Goal: Information Seeking & Learning: Check status

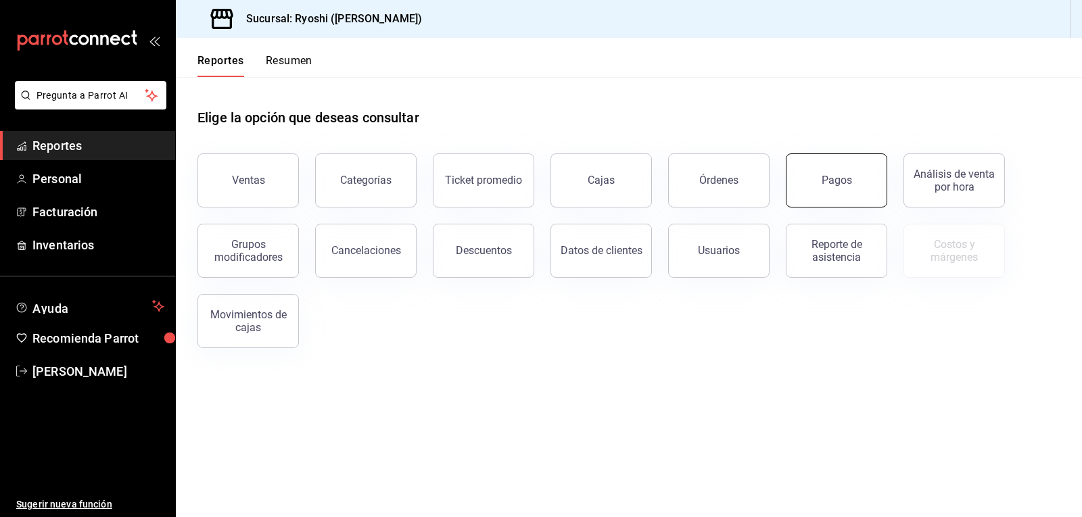
click at [813, 187] on button "Pagos" at bounding box center [836, 180] width 101 height 54
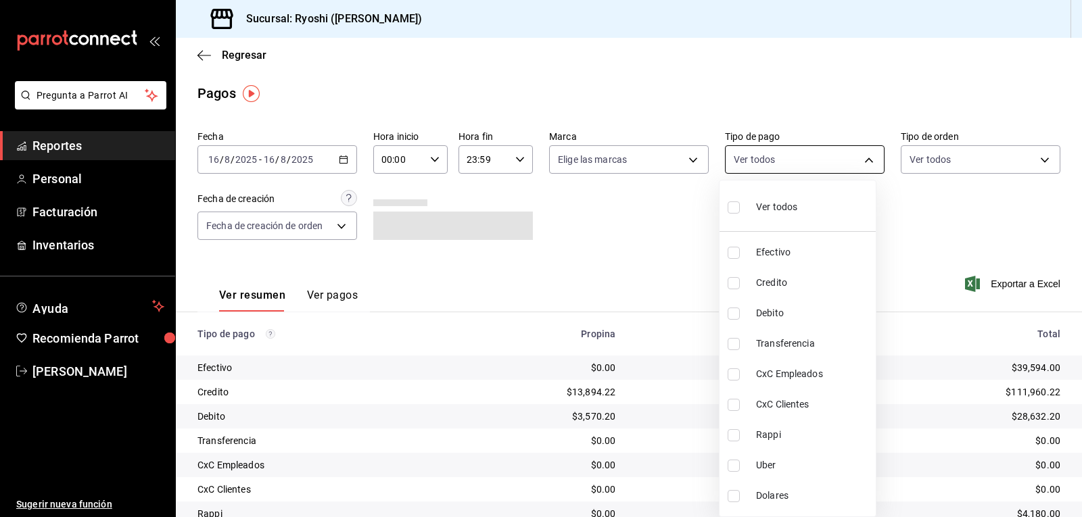
click at [859, 160] on body "Pregunta a Parrot AI Reportes Personal Facturación Inventarios Ayuda Recomienda…" at bounding box center [541, 258] width 1082 height 517
click at [772, 435] on span "Rappi" at bounding box center [813, 435] width 114 height 14
type input "03b2a83d-8b25-4255-833b-17fe1c8361e8"
checkbox input "true"
click at [763, 463] on span "Uber" at bounding box center [813, 465] width 114 height 14
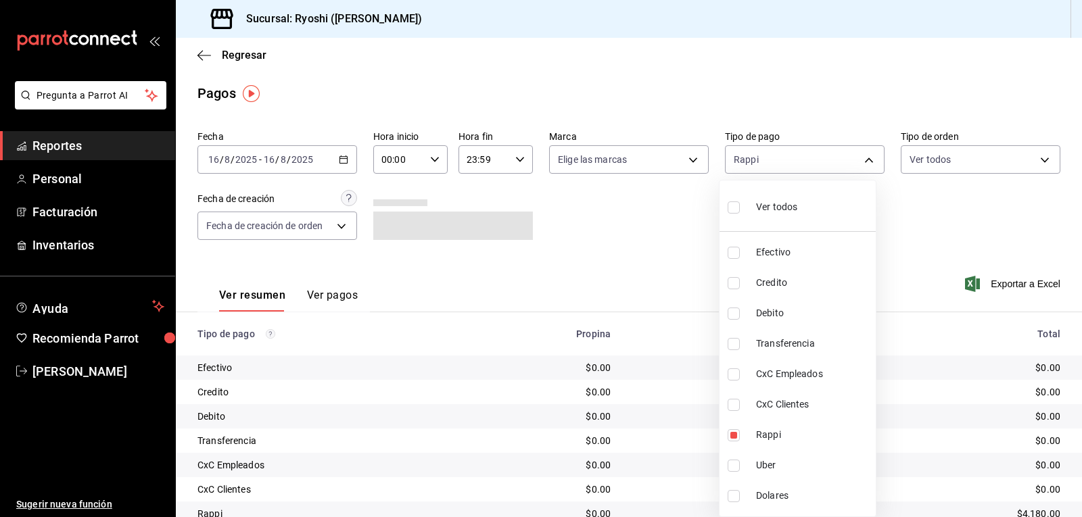
type input "03b2a83d-8b25-4255-833b-17fe1c8361e8,b772c1a0-b8da-4acb-be12-b7e981a54f00"
checkbox input "true"
click at [930, 216] on div at bounding box center [541, 258] width 1082 height 517
click at [863, 158] on body "Pregunta a Parrot AI Reportes Personal Facturación Inventarios Ayuda Recomienda…" at bounding box center [541, 258] width 1082 height 517
click at [740, 439] on label at bounding box center [736, 435] width 18 height 12
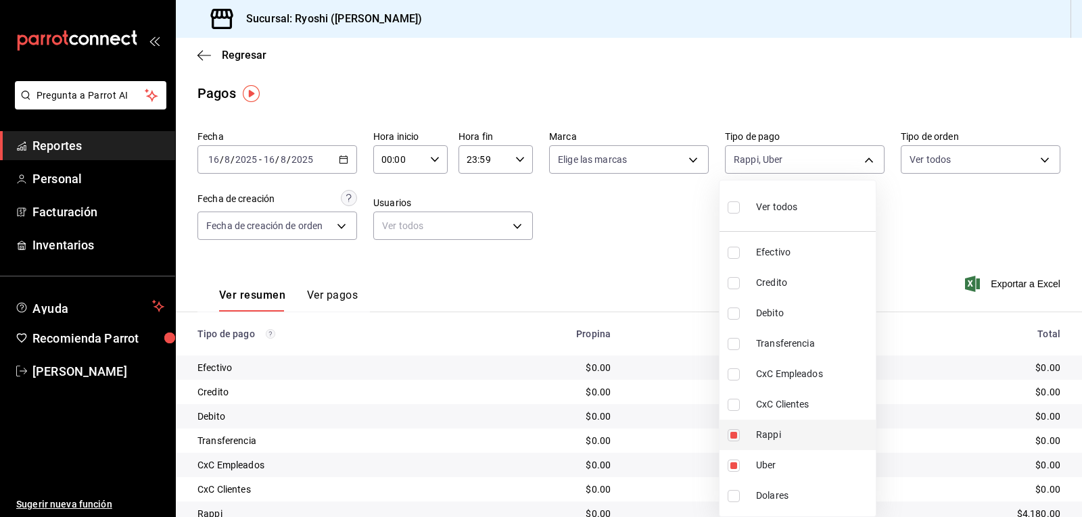
click at [740, 439] on input "checkbox" at bounding box center [733, 435] width 12 height 12
checkbox input "true"
type input "b772c1a0-b8da-4acb-be12-b7e981a54f00,03b2a83d-8b25-4255-833b-17fe1c8361e8"
drag, startPoint x: 737, startPoint y: 435, endPoint x: 736, endPoint y: 443, distance: 8.9
click at [737, 435] on input "checkbox" at bounding box center [733, 435] width 12 height 12
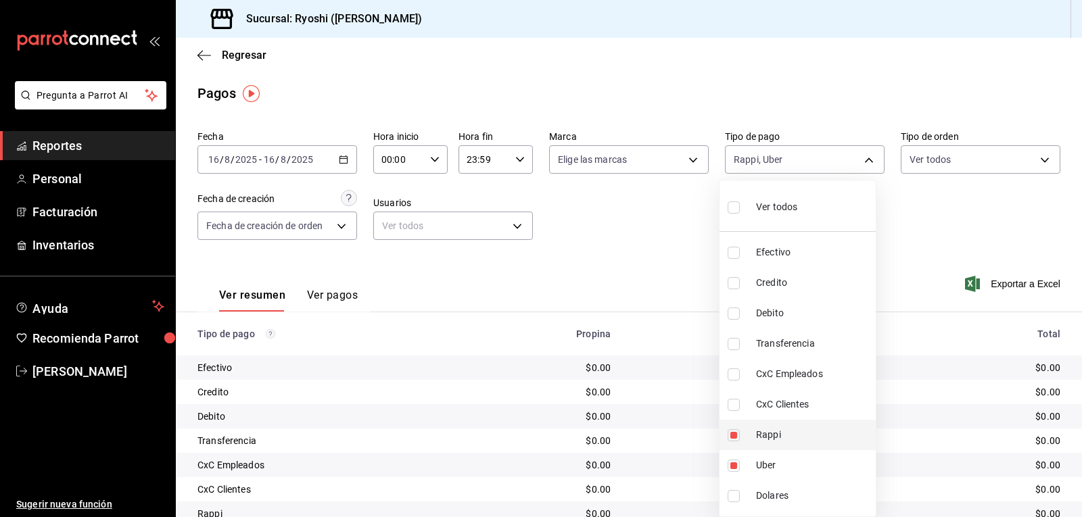
checkbox input "false"
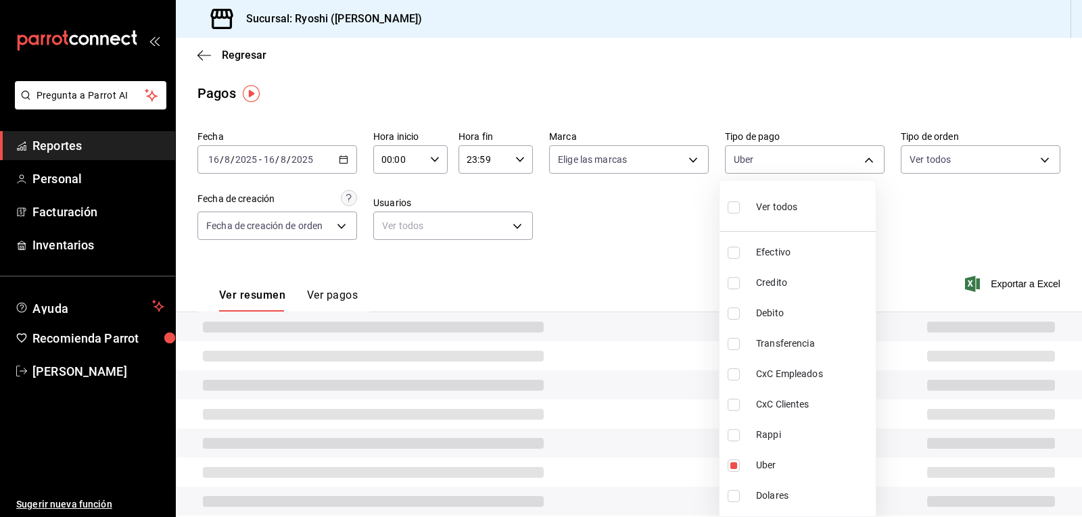
type input "b772c1a0-b8da-4acb-be12-b7e981a54f00"
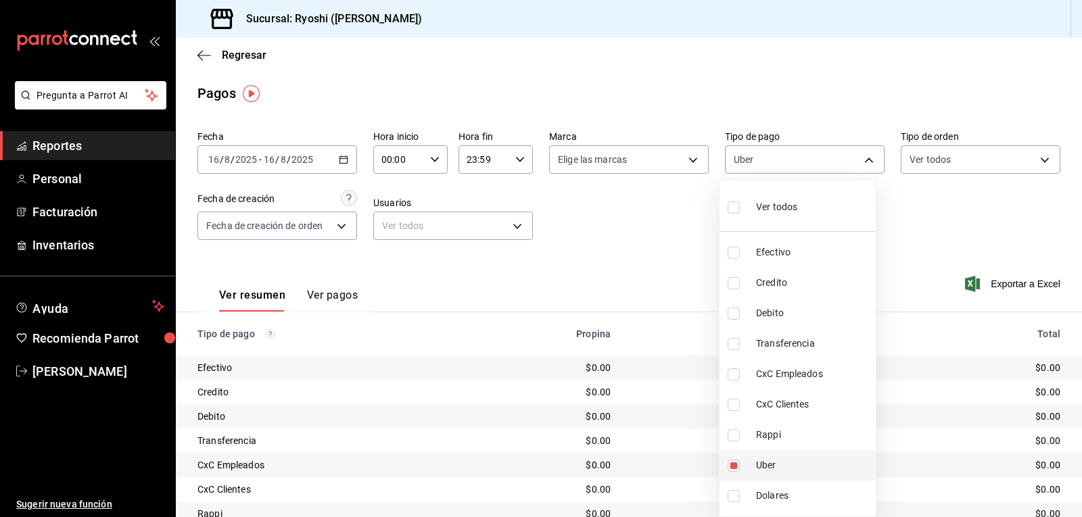
click at [736, 468] on input "checkbox" at bounding box center [733, 466] width 12 height 12
checkbox input "false"
click at [729, 207] on input "checkbox" at bounding box center [733, 207] width 12 height 12
checkbox input "true"
type input "789b4605-08e0-4dfe-9865-94468e2c17aa,9b0685d2-7f5d-4ede-a6b4-58a2ffcbf3cd,4fc1f…"
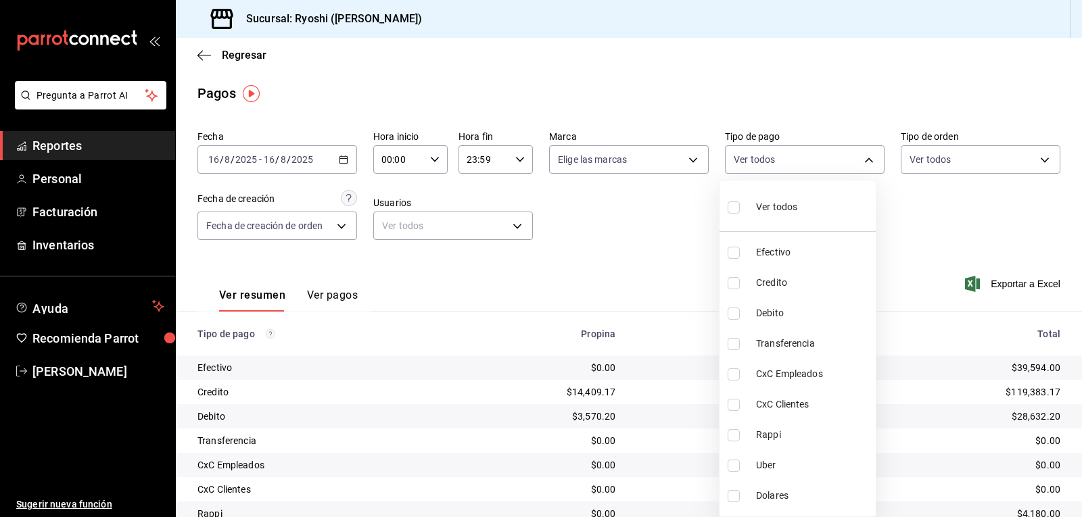
checkbox input "true"
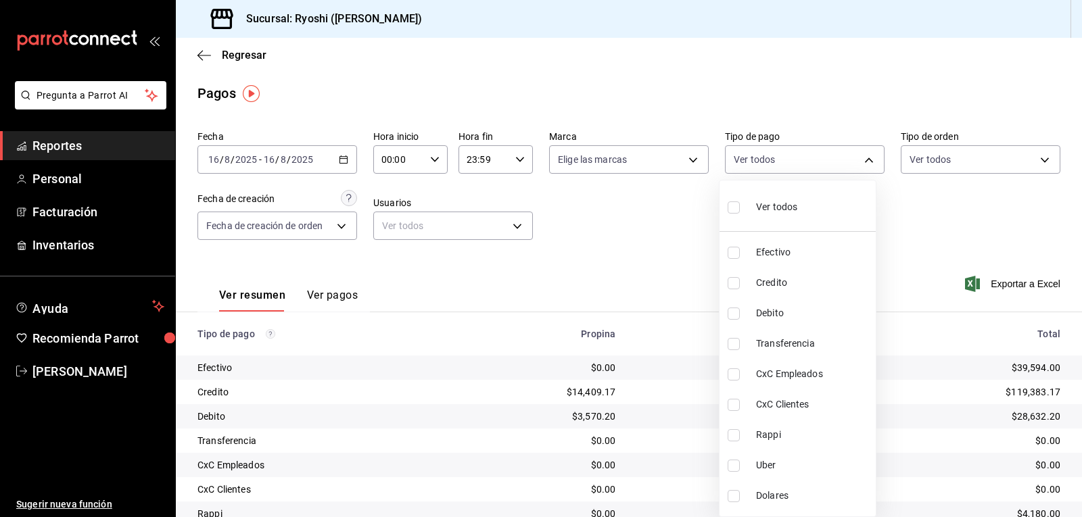
checkbox input "true"
click at [953, 221] on div at bounding box center [541, 258] width 1082 height 517
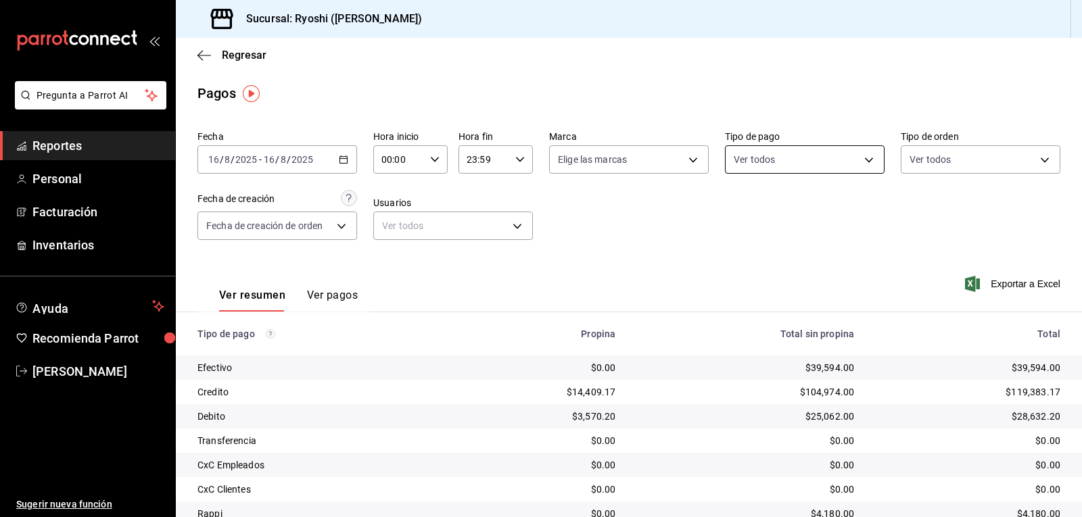
click at [857, 162] on body "Pregunta a Parrot AI Reportes Personal Facturación Inventarios Ayuda Recomienda…" at bounding box center [541, 258] width 1082 height 517
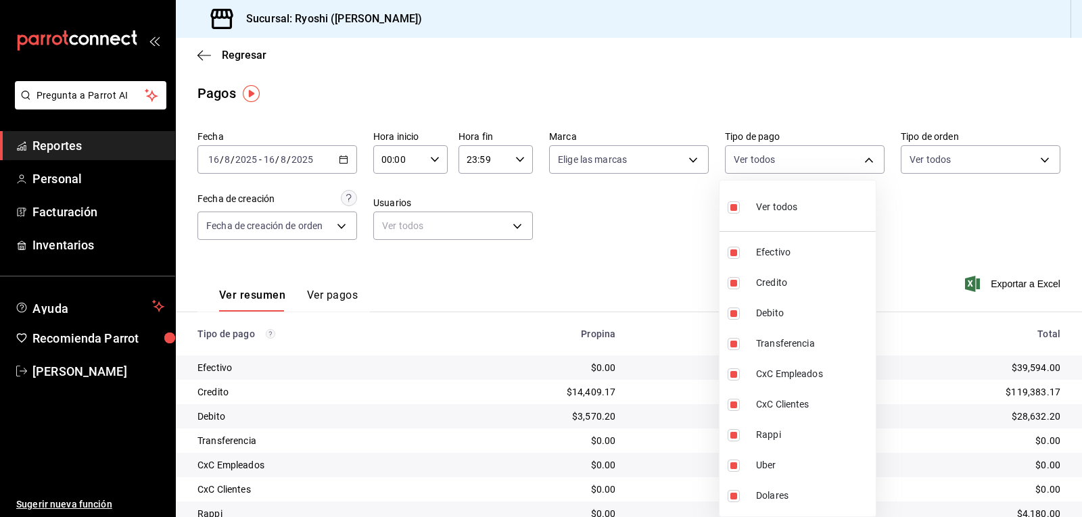
click at [433, 162] on div at bounding box center [541, 258] width 1082 height 517
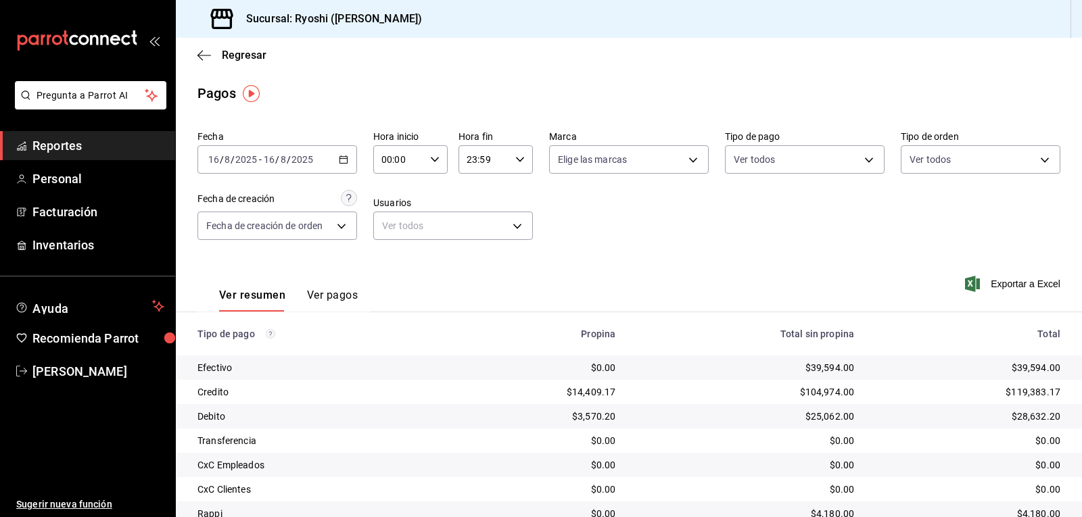
click at [433, 162] on icon "button" at bounding box center [434, 159] width 9 height 9
click at [387, 266] on button "02" at bounding box center [390, 258] width 32 height 27
type input "02:00"
click at [864, 164] on div at bounding box center [541, 258] width 1082 height 517
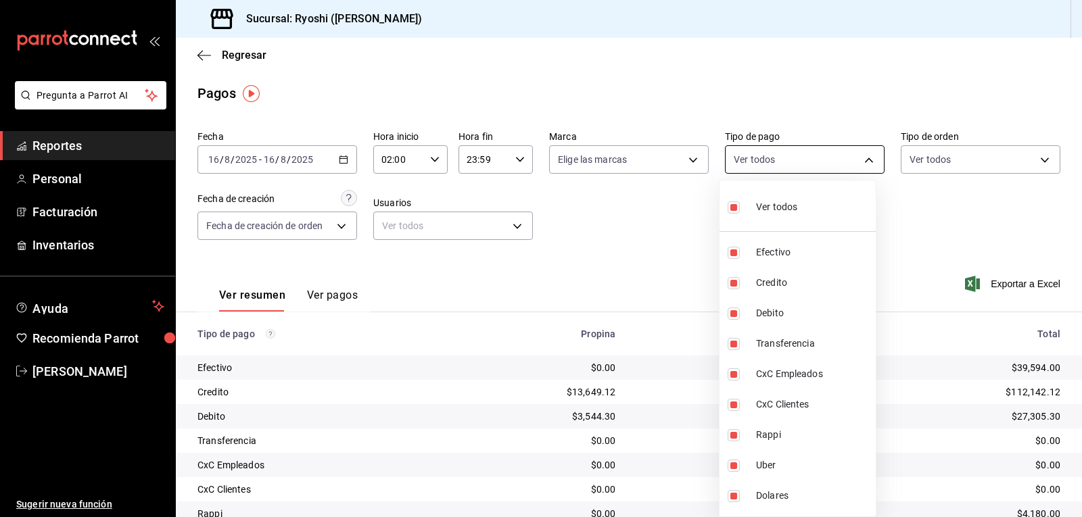
click at [863, 160] on body "Pregunta a Parrot AI Reportes Personal Facturación Inventarios Ayuda Recomienda…" at bounding box center [541, 258] width 1082 height 517
click at [729, 206] on input "checkbox" at bounding box center [733, 207] width 12 height 12
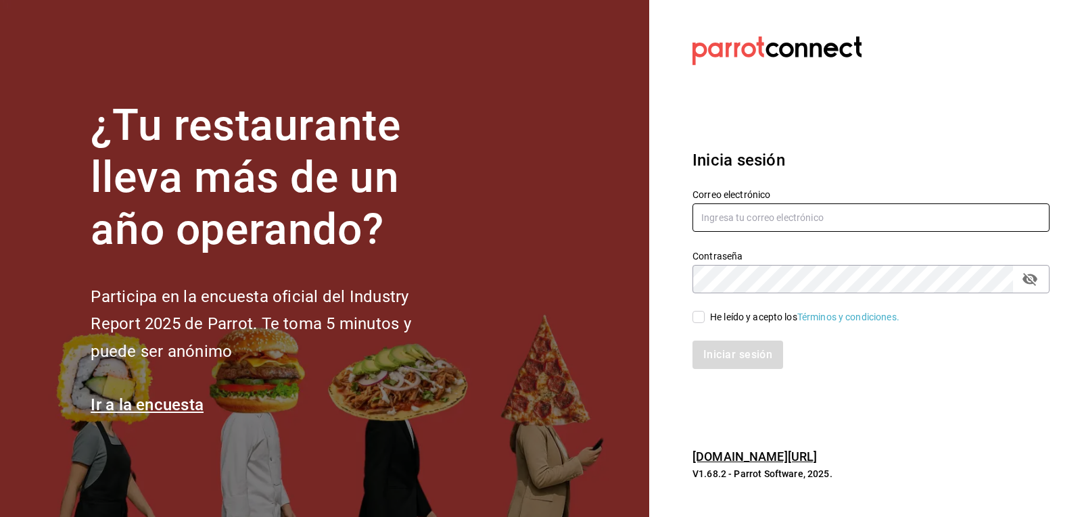
type input "ryoshi.masaryk@grupocosteno.com"
click at [703, 318] on input "He leído y acepto los Términos y condiciones." at bounding box center [698, 317] width 12 height 12
checkbox input "true"
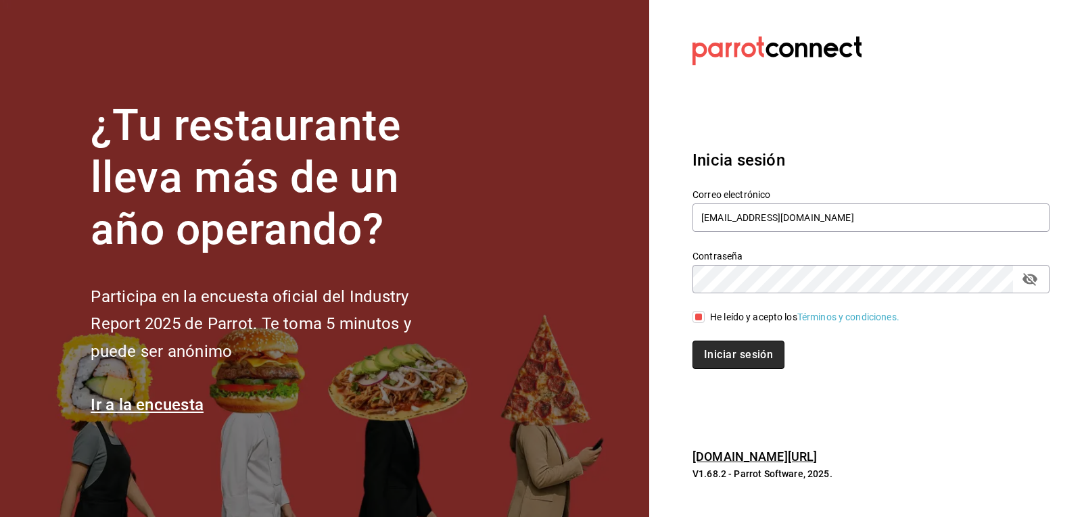
click at [717, 349] on button "Iniciar sesión" at bounding box center [738, 355] width 92 height 28
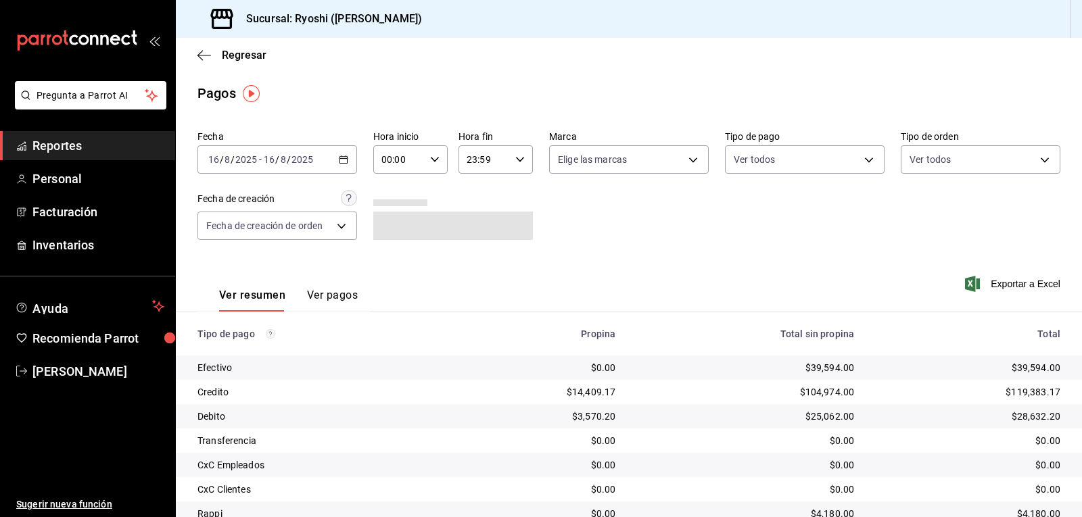
click at [433, 163] on icon "button" at bounding box center [434, 159] width 9 height 9
click at [391, 257] on span "02" at bounding box center [390, 259] width 16 height 11
type input "02:00"
click at [859, 160] on div at bounding box center [541, 258] width 1082 height 517
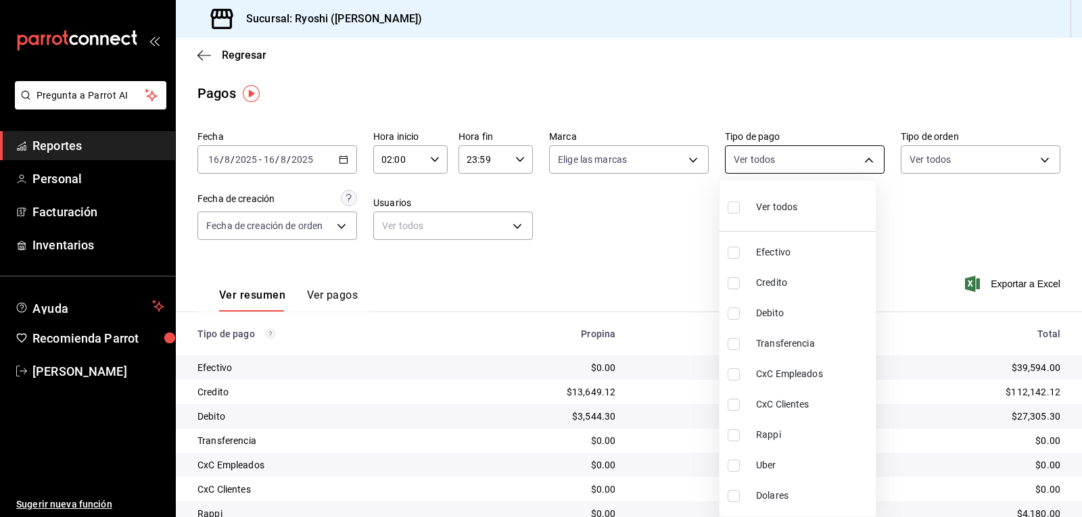
click at [861, 157] on body "Pregunta a Parrot AI Reportes Personal Facturación Inventarios Ayuda Recomienda…" at bounding box center [541, 258] width 1082 height 517
click at [736, 285] on input "checkbox" at bounding box center [733, 283] width 12 height 12
checkbox input "true"
type input "9b0685d2-7f5d-4ede-a6b4-58a2ffcbf3cd"
click at [734, 312] on input "checkbox" at bounding box center [733, 314] width 12 height 12
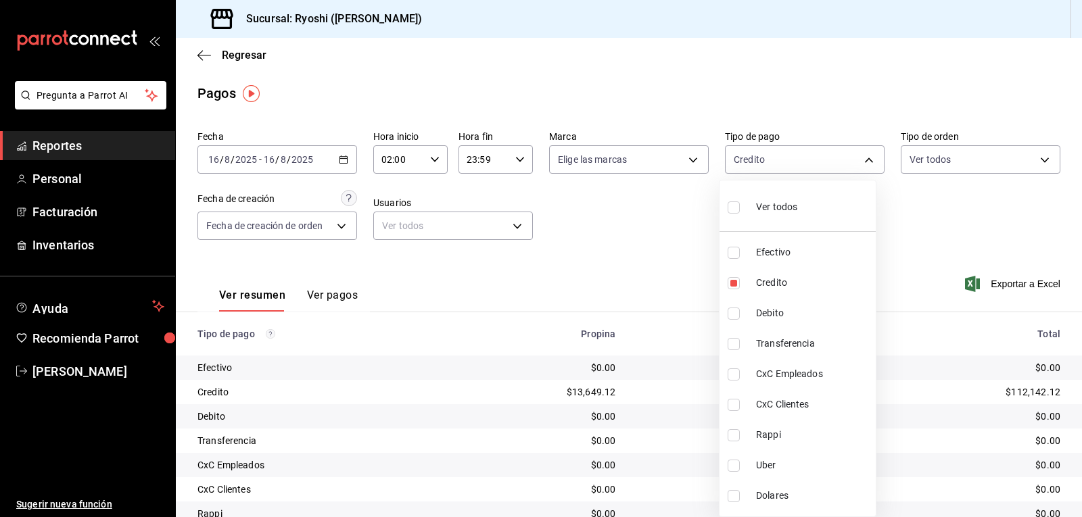
checkbox input "true"
type input "9b0685d2-7f5d-4ede-a6b4-58a2ffcbf3cd,4fc1f123-1106-4d46-a6dc-4994d0550367"
click at [921, 225] on div at bounding box center [541, 258] width 1082 height 517
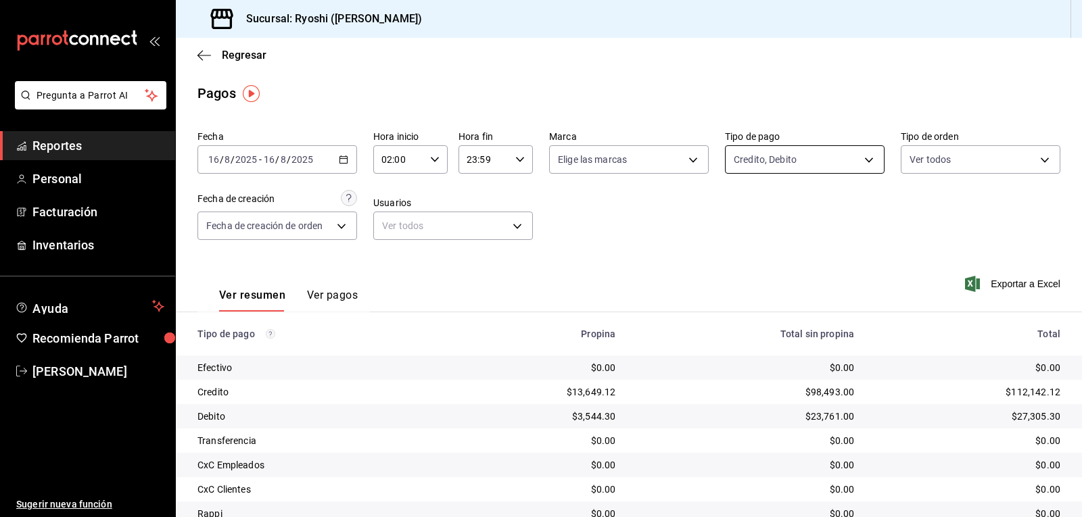
click at [863, 158] on body "Pregunta a Parrot AI Reportes Personal Facturación Inventarios Ayuda Recomienda…" at bounding box center [541, 258] width 1082 height 517
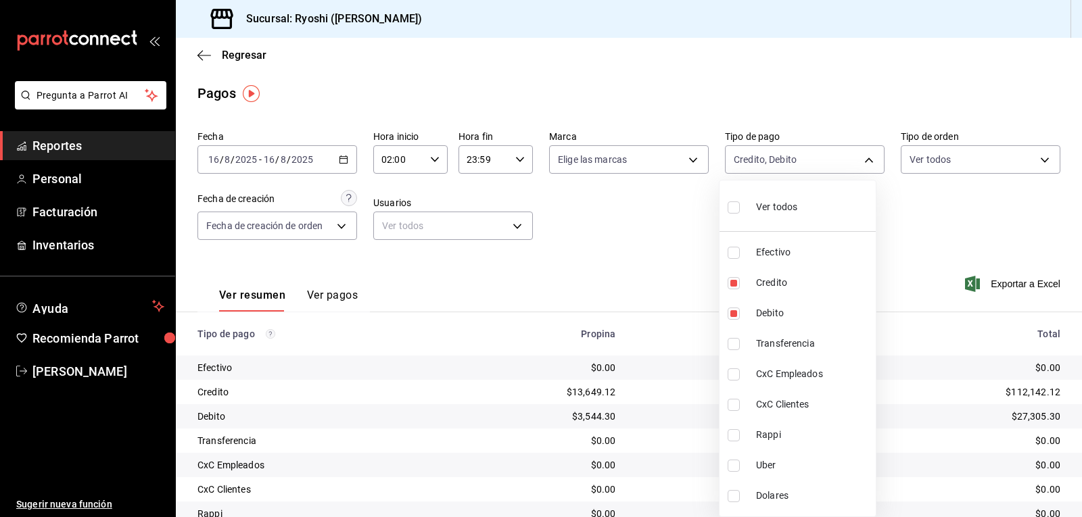
click at [731, 207] on input "checkbox" at bounding box center [733, 207] width 12 height 12
checkbox input "true"
type input "789b4605-08e0-4dfe-9865-94468e2c17aa,9b0685d2-7f5d-4ede-a6b4-58a2ffcbf3cd,4fc1f…"
checkbox input "true"
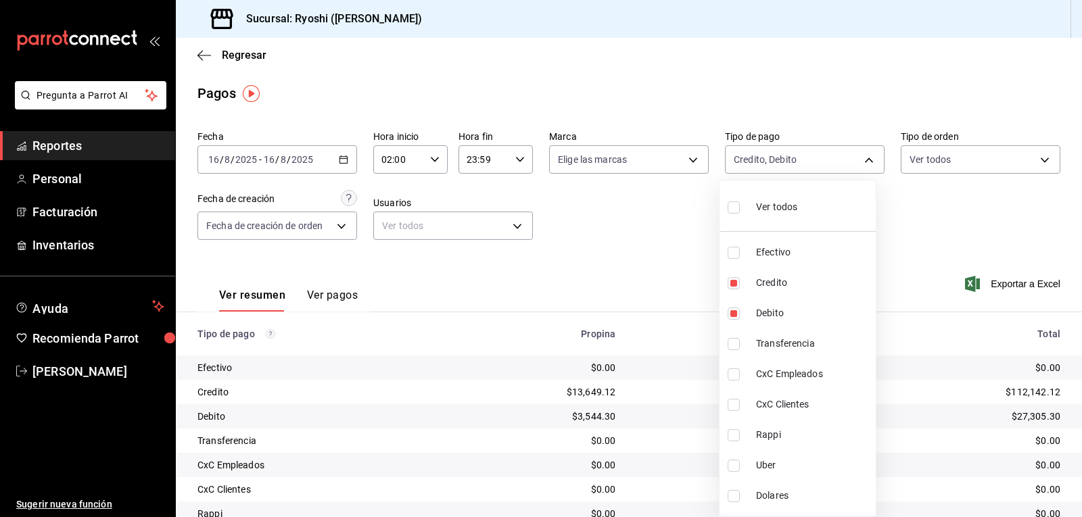
checkbox input "true"
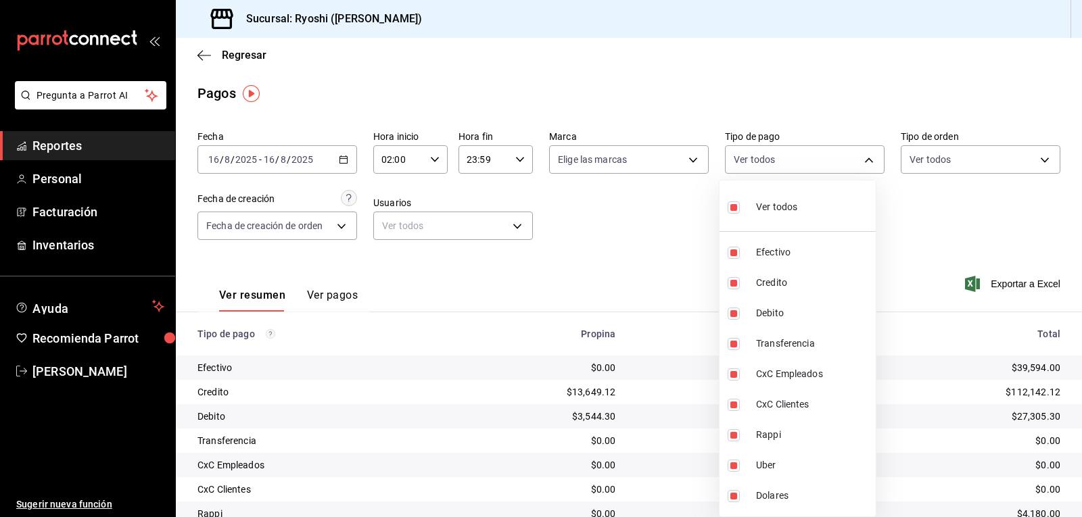
click at [974, 212] on div at bounding box center [541, 258] width 1082 height 517
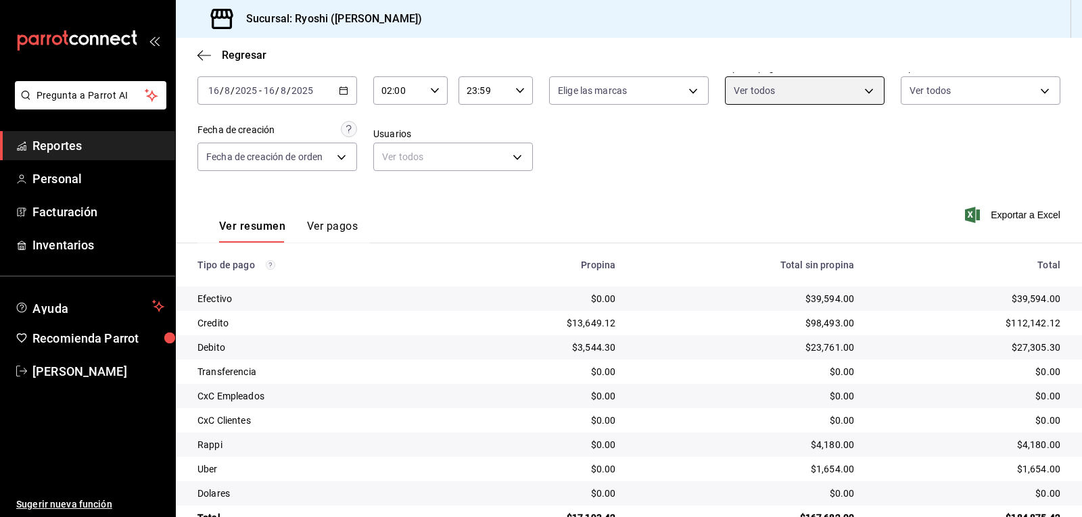
scroll to position [104, 0]
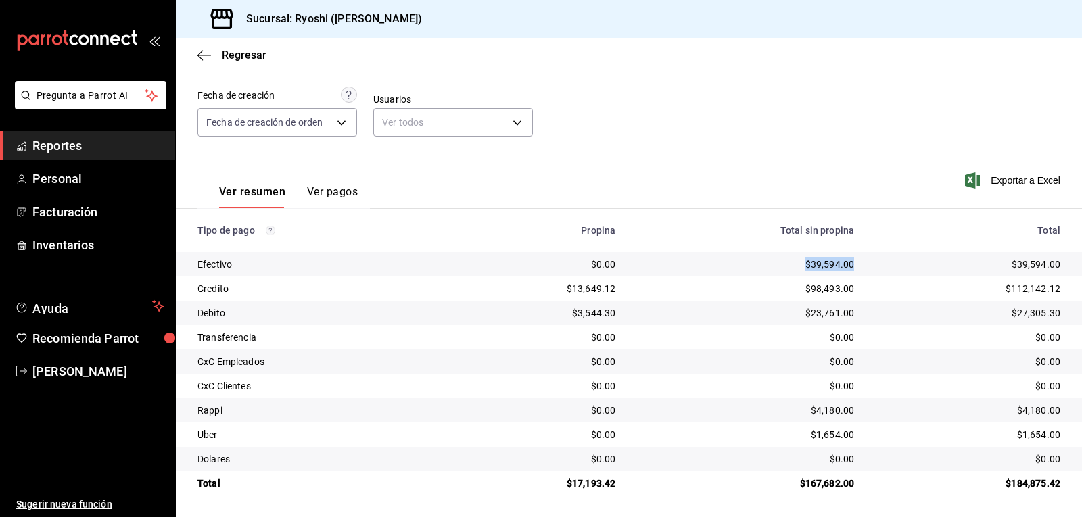
drag, startPoint x: 796, startPoint y: 260, endPoint x: 845, endPoint y: 262, distance: 49.4
click at [845, 262] on td "$39,594.00" at bounding box center [745, 264] width 239 height 24
copy div "$39,594.00"
click at [802, 89] on div "Fecha [DATE] [DATE] - [DATE] [DATE] Hora inicio 02:00 Hora inicio Hora fin 23:5…" at bounding box center [628, 87] width 863 height 131
drag, startPoint x: 792, startPoint y: 477, endPoint x: 842, endPoint y: 473, distance: 50.2
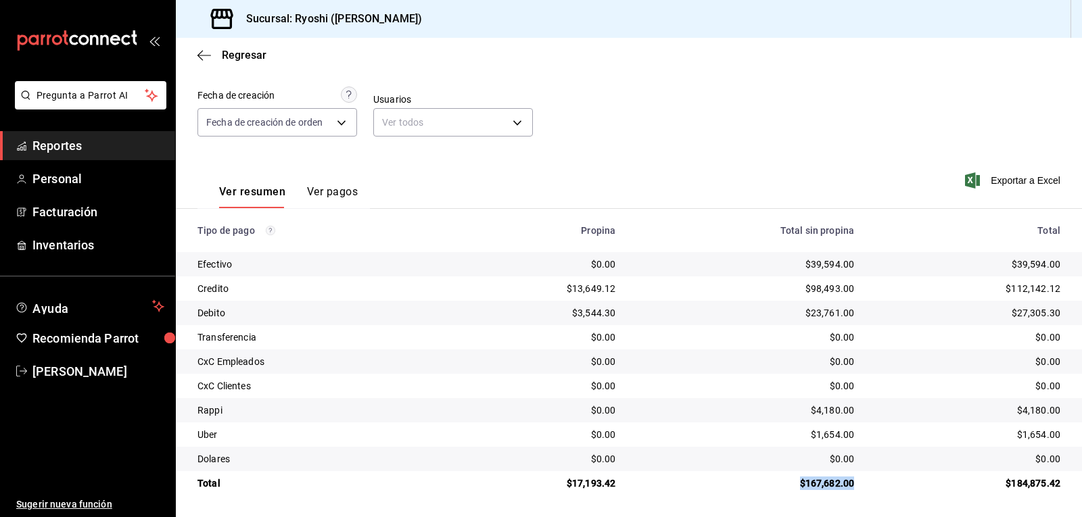
click at [842, 473] on td "$167,682.00" at bounding box center [745, 483] width 239 height 24
copy div "$167,682.00"
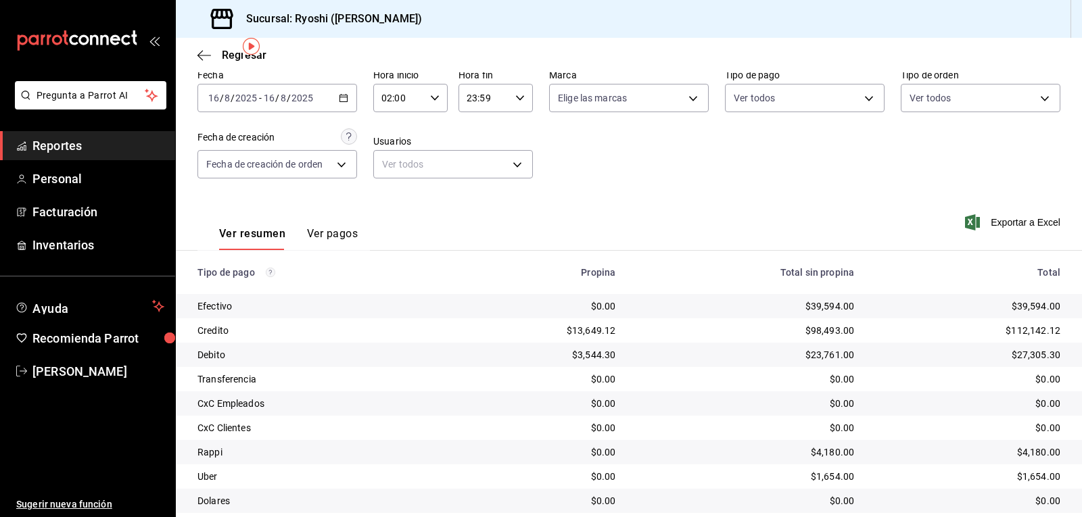
scroll to position [0, 0]
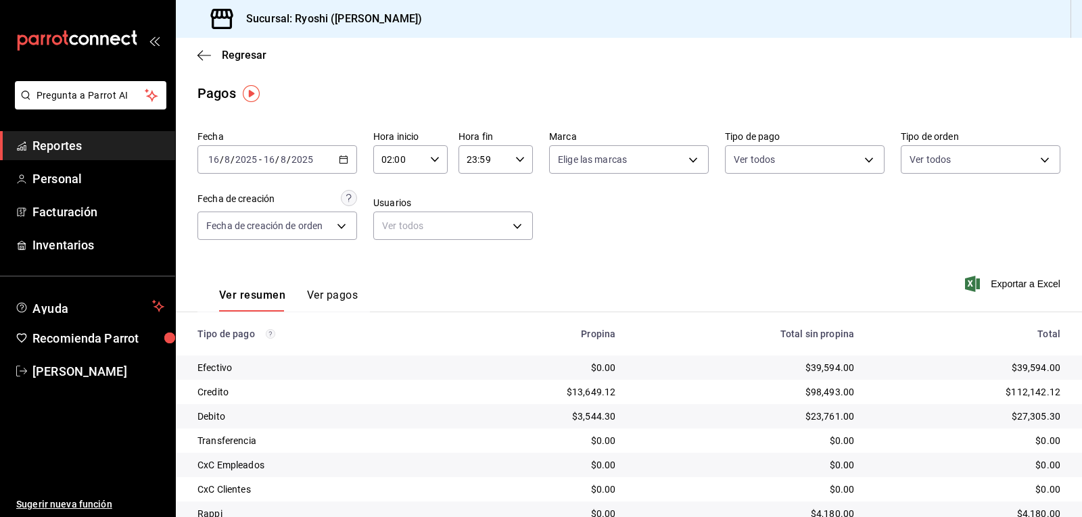
click at [431, 160] on \(Stroke\) "button" at bounding box center [435, 159] width 8 height 5
click at [391, 224] on span "03" at bounding box center [390, 226] width 16 height 11
type input "03:00"
click at [637, 216] on div at bounding box center [541, 258] width 1082 height 517
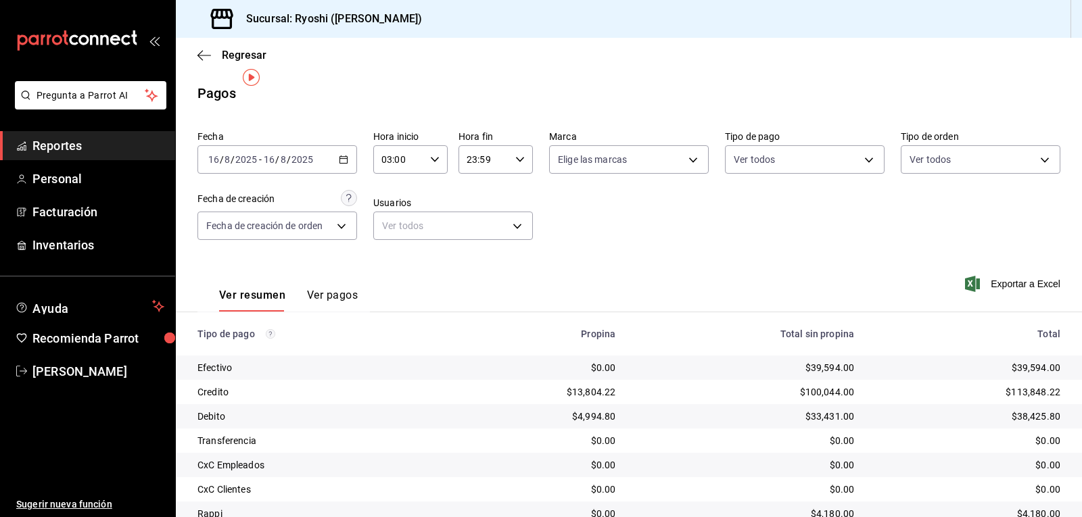
scroll to position [104, 0]
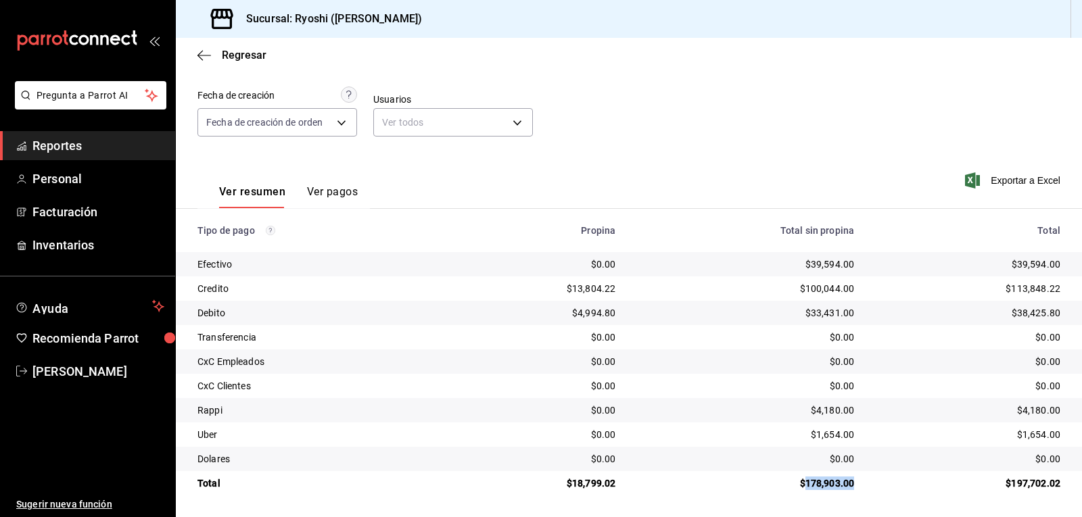
drag, startPoint x: 846, startPoint y: 479, endPoint x: 802, endPoint y: 484, distance: 44.3
click at [799, 484] on td "$178,903.00" at bounding box center [745, 483] width 239 height 24
click at [803, 440] on div "$1,654.00" at bounding box center [745, 435] width 217 height 14
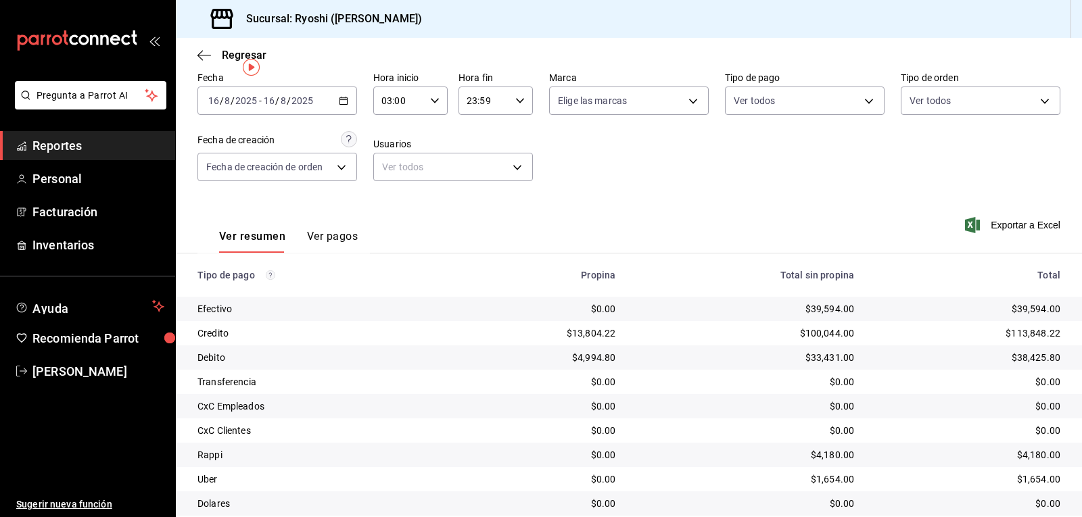
scroll to position [0, 0]
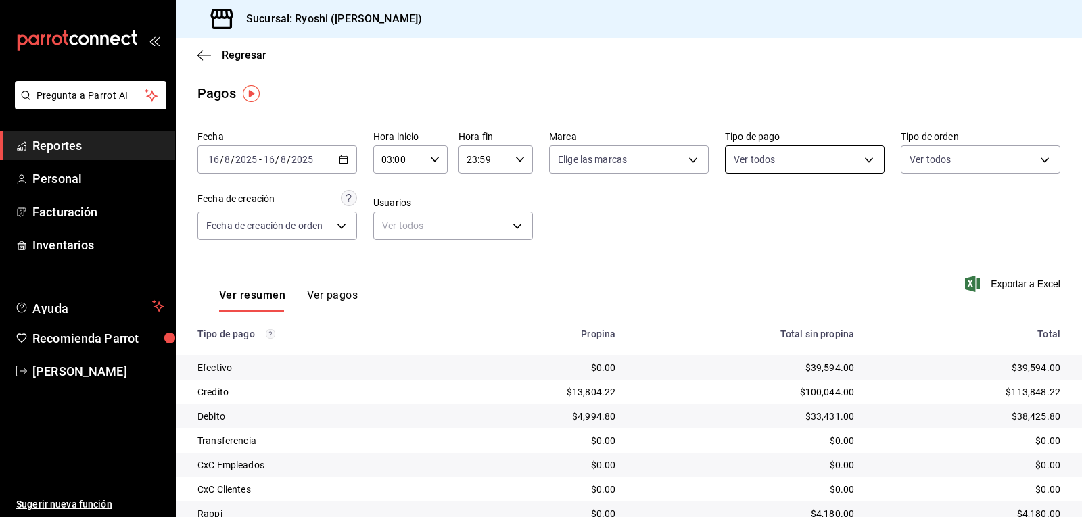
click at [865, 158] on body "Pregunta a Parrot AI Reportes Personal Facturación Inventarios Ayuda Recomienda…" at bounding box center [541, 258] width 1082 height 517
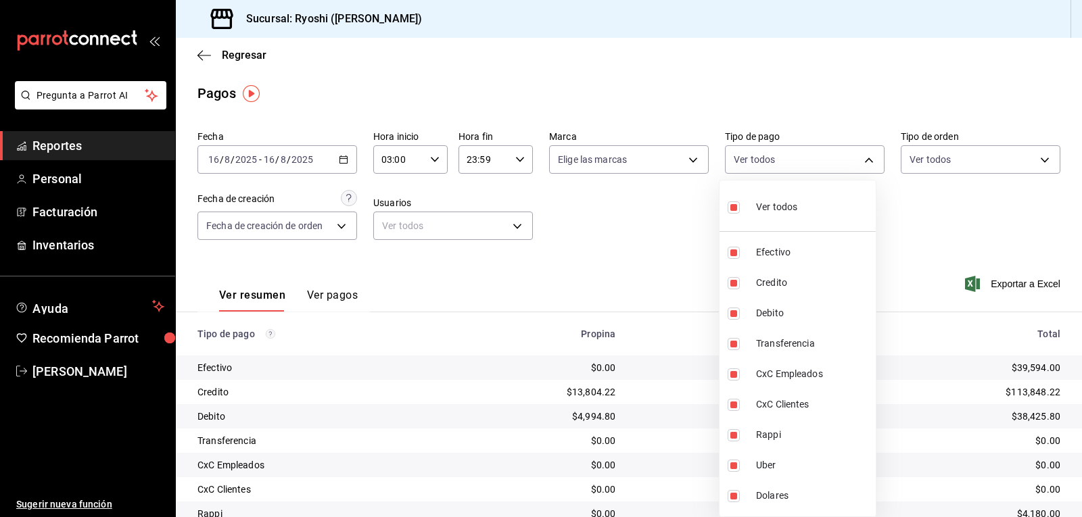
click at [738, 209] on input "checkbox" at bounding box center [733, 207] width 12 height 12
checkbox input "false"
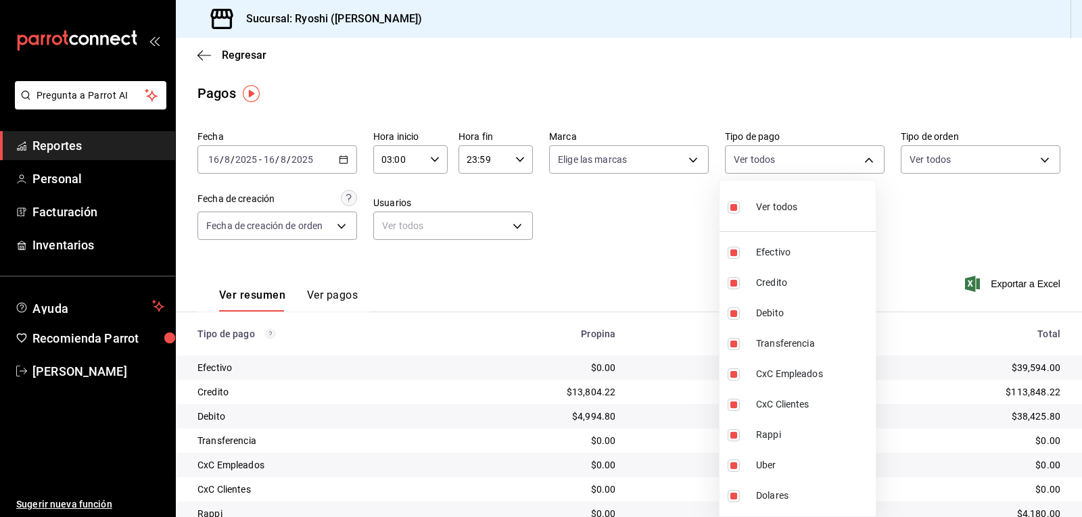
checkbox input "false"
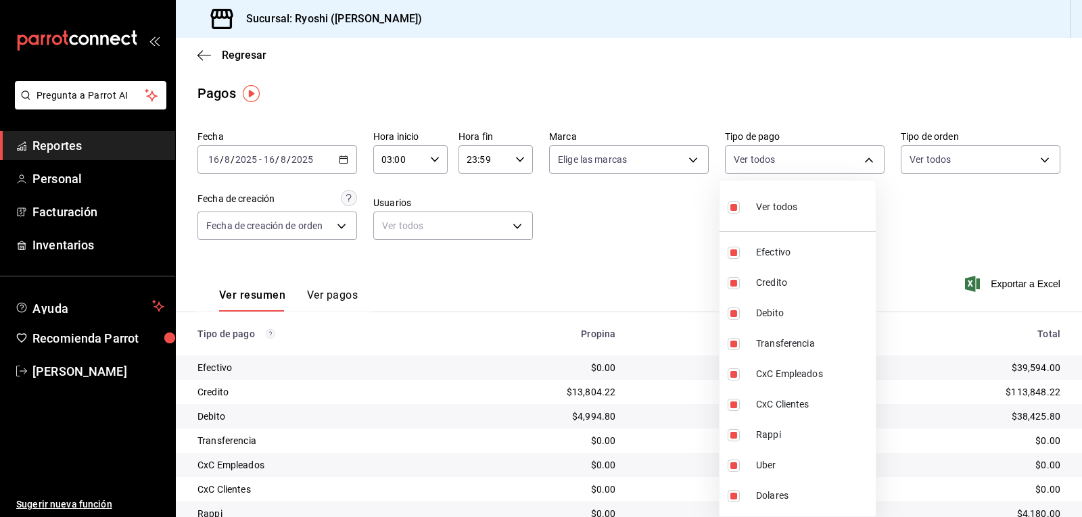
checkbox input "false"
click at [731, 283] on input "checkbox" at bounding box center [733, 283] width 12 height 12
checkbox input "true"
type input "9b0685d2-7f5d-4ede-a6b4-58a2ffcbf3cd"
click at [733, 312] on input "checkbox" at bounding box center [733, 314] width 12 height 12
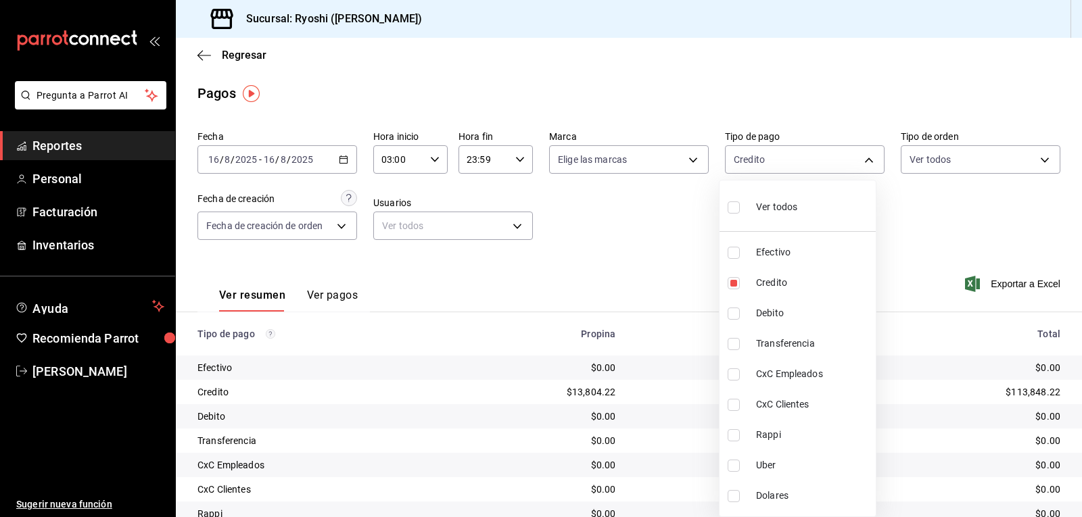
checkbox input "true"
type input "9b0685d2-7f5d-4ede-a6b4-58a2ffcbf3cd,4fc1f123-1106-4d46-a6dc-4994d0550367"
click at [671, 341] on div at bounding box center [541, 258] width 1082 height 517
click at [861, 159] on body "Pregunta a Parrot AI Reportes Personal Facturación Inventarios Ayuda Recomienda…" at bounding box center [541, 258] width 1082 height 517
click at [729, 207] on input "checkbox" at bounding box center [733, 207] width 12 height 12
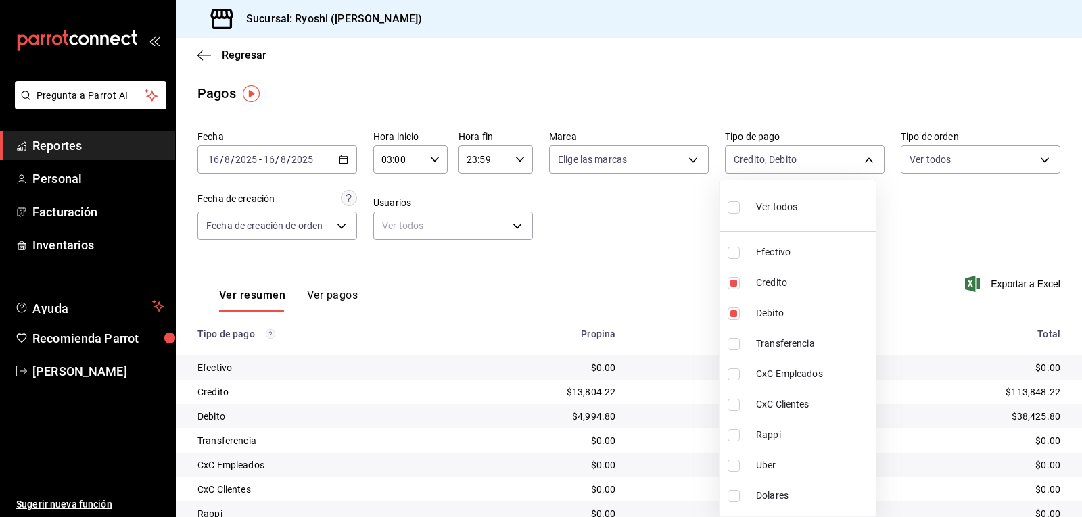
checkbox input "true"
type input "789b4605-08e0-4dfe-9865-94468e2c17aa,9b0685d2-7f5d-4ede-a6b4-58a2ffcbf3cd,4fc1f…"
checkbox input "true"
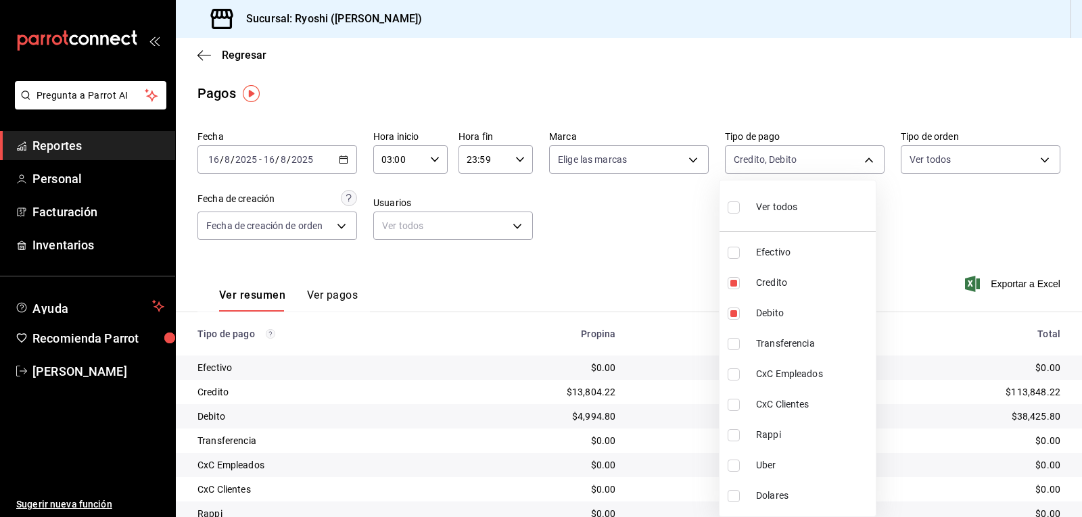
checkbox input "true"
click at [679, 261] on div at bounding box center [541, 258] width 1082 height 517
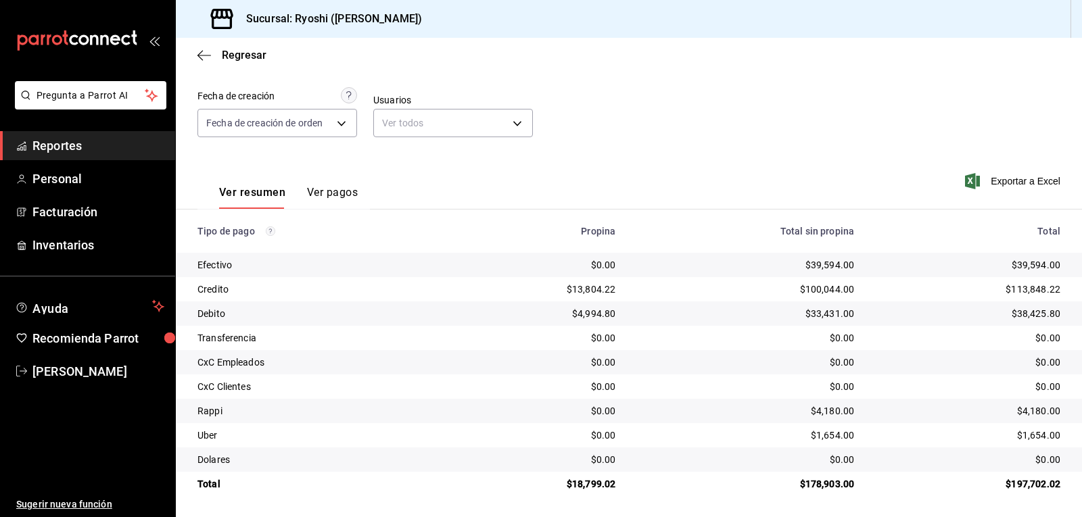
scroll to position [104, 0]
